Goal: Information Seeking & Learning: Learn about a topic

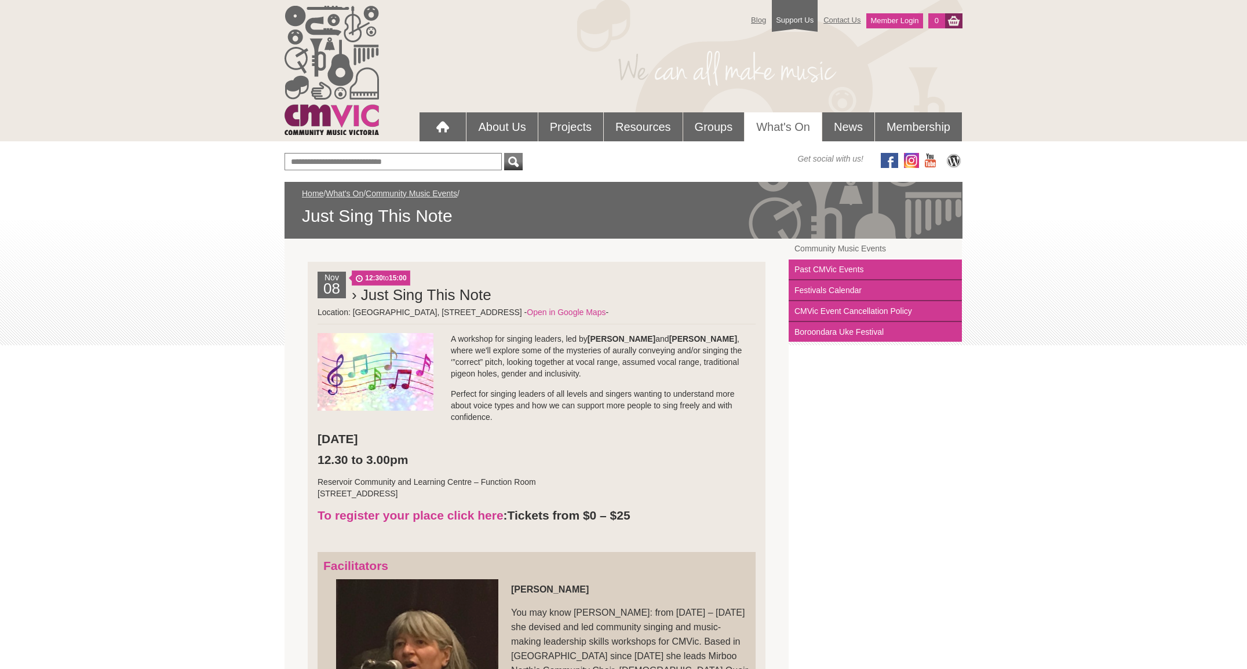
click at [569, 373] on p "A workshop for singing leaders, led by [PERSON_NAME] and [PERSON_NAME] , where …" at bounding box center [537, 356] width 438 height 46
drag, startPoint x: 566, startPoint y: 373, endPoint x: 581, endPoint y: 340, distance: 35.5
click at [581, 340] on p "A workshop for singing leaders, led by [PERSON_NAME] and [PERSON_NAME] , where …" at bounding box center [537, 356] width 438 height 46
copy p "by [PERSON_NAME] and [PERSON_NAME] , where we'll explore some of the mysteries …"
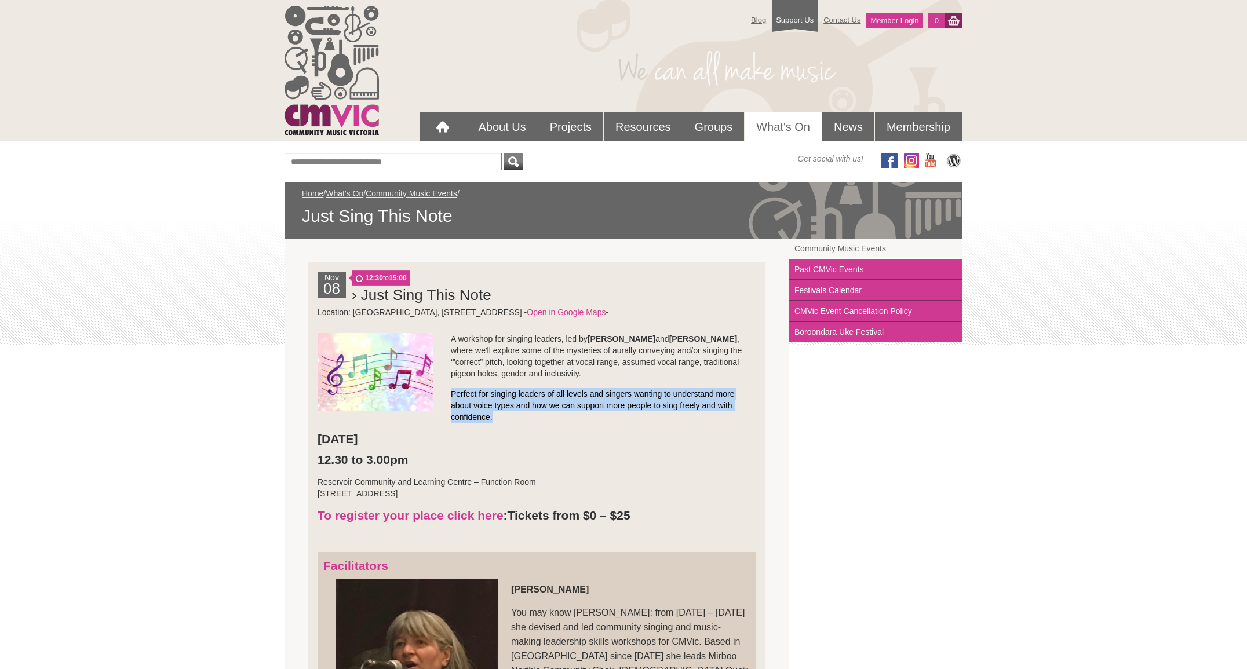
drag, startPoint x: 500, startPoint y: 416, endPoint x: 447, endPoint y: 395, distance: 57.5
click at [447, 395] on p "Perfect for singing leaders of all levels and singers wanting to understand mor…" at bounding box center [537, 405] width 438 height 35
copy p "Perfect for singing leaders of all levels and singers wanting to understand mor…"
drag, startPoint x: 415, startPoint y: 457, endPoint x: 307, endPoint y: 442, distance: 108.8
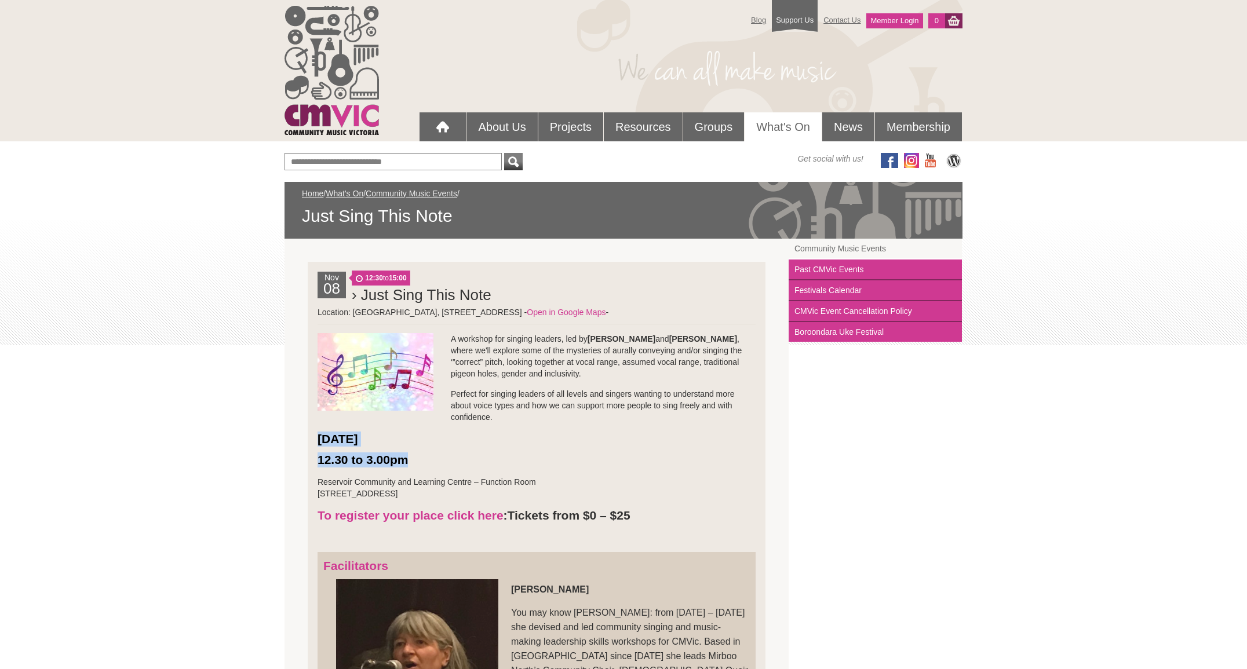
copy li "[DATE] 12.30 to 3.00pm"
